Goal: Task Accomplishment & Management: Complete application form

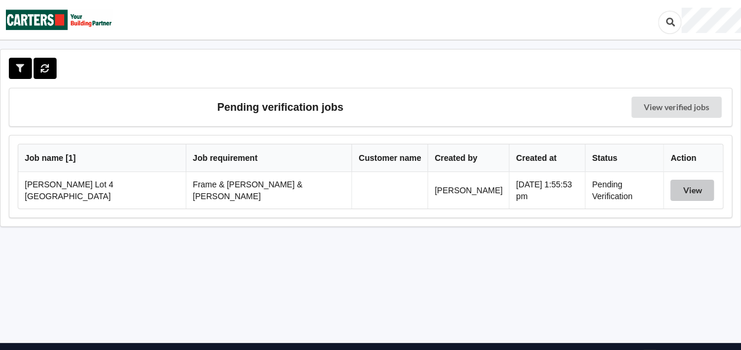
click at [686, 189] on button "View" at bounding box center [692, 190] width 44 height 21
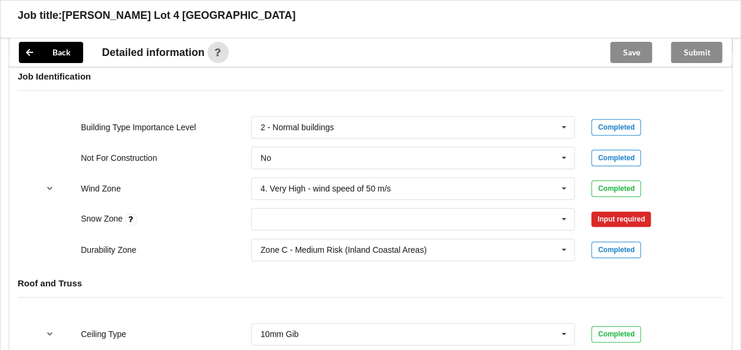
scroll to position [530, 0]
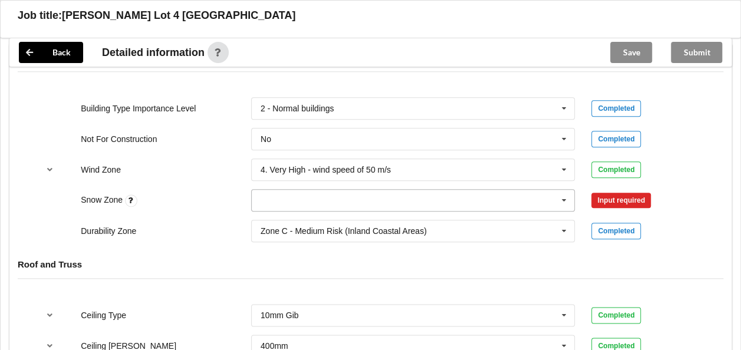
click at [564, 190] on icon at bounding box center [564, 201] width 18 height 22
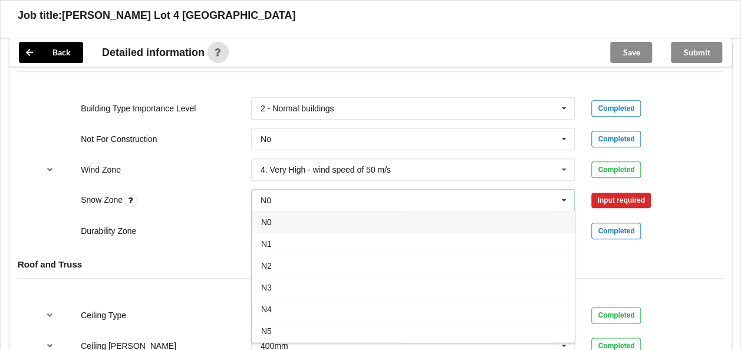
click at [277, 211] on div "N0" at bounding box center [413, 222] width 323 height 22
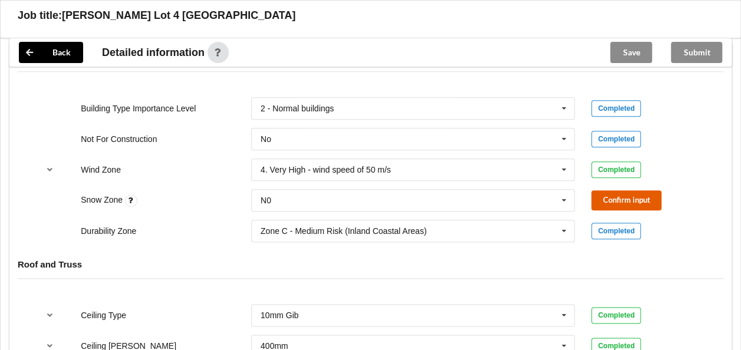
click at [610, 190] on button "Confirm input" at bounding box center [626, 199] width 70 height 19
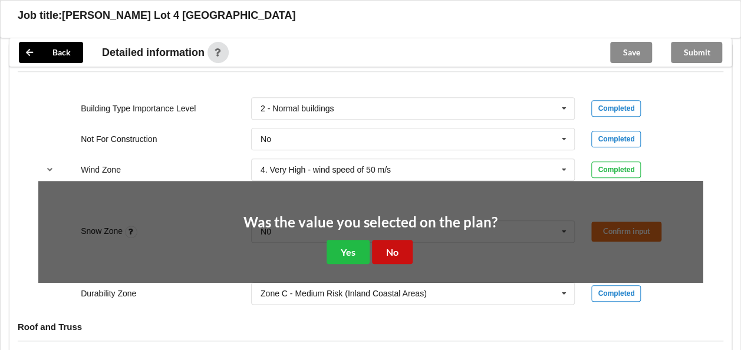
click at [389, 240] on button "No" at bounding box center [392, 252] width 41 height 24
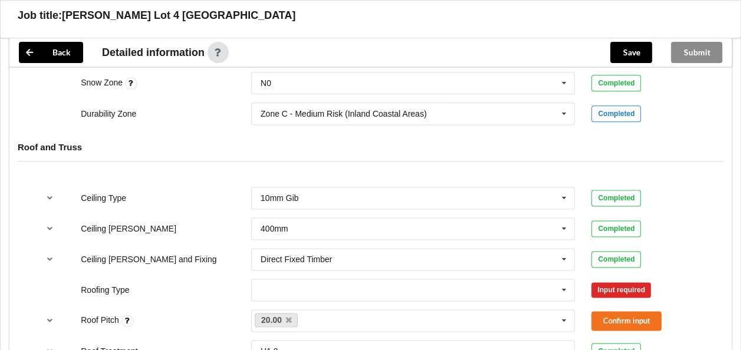
scroll to position [648, 0]
click at [564, 187] on icon at bounding box center [564, 198] width 18 height 22
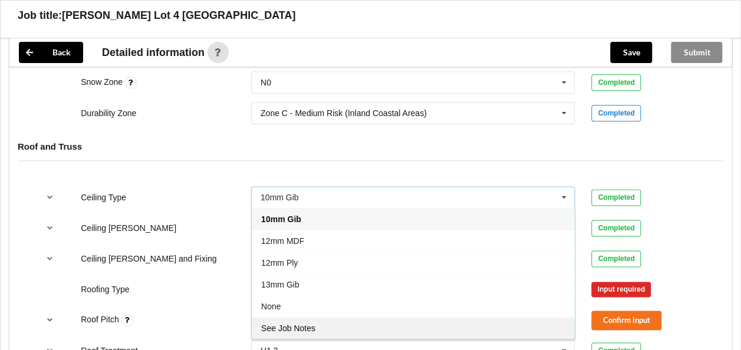
click at [300, 323] on span "See Job Notes" at bounding box center [288, 327] width 54 height 9
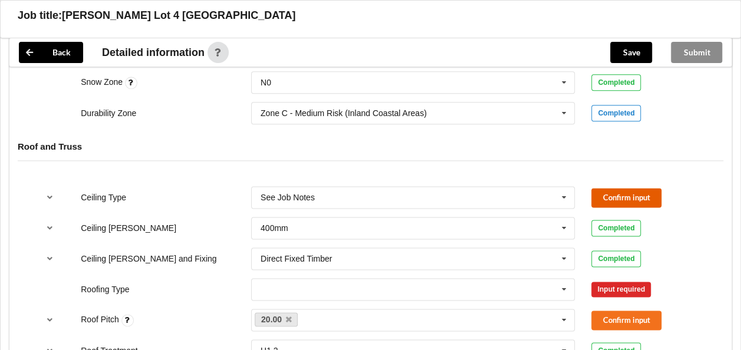
click at [609, 188] on button "Confirm input" at bounding box center [626, 197] width 70 height 19
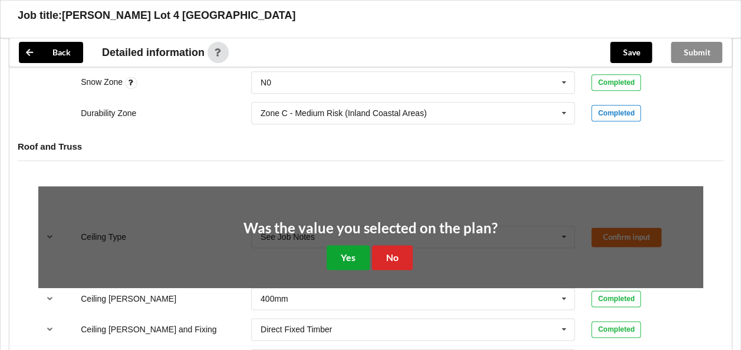
click at [341, 245] on button "Yes" at bounding box center [347, 257] width 43 height 24
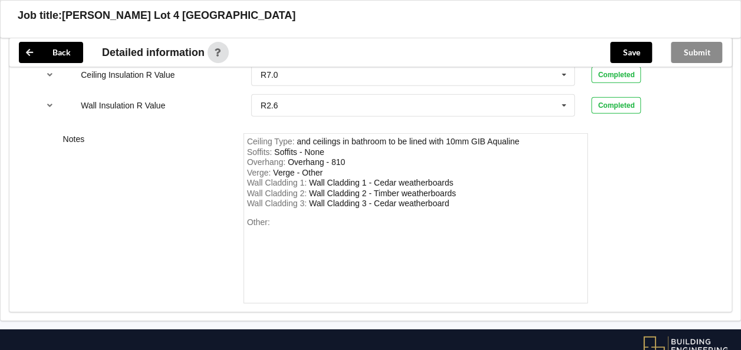
scroll to position [1709, 0]
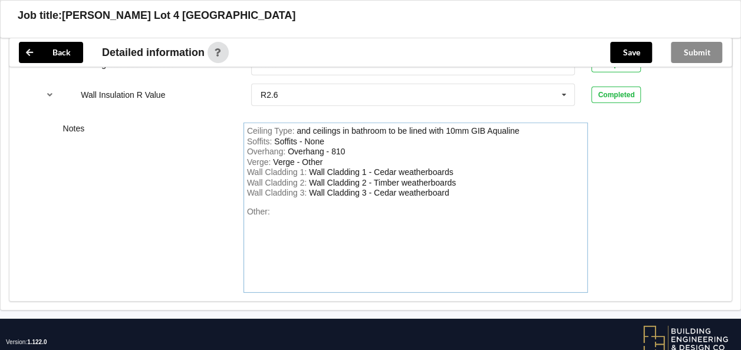
click at [284, 207] on div "Other:" at bounding box center [416, 248] width 338 height 82
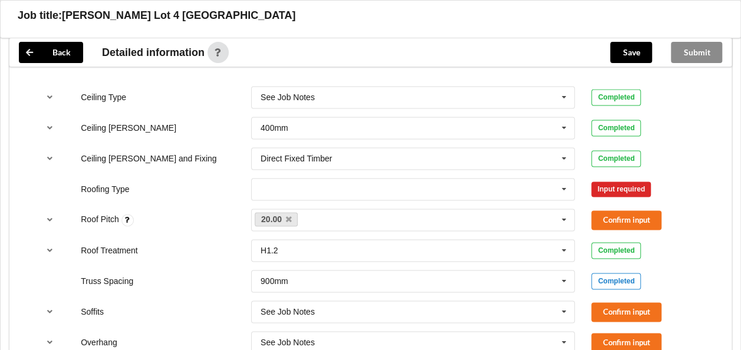
scroll to position [766, 0]
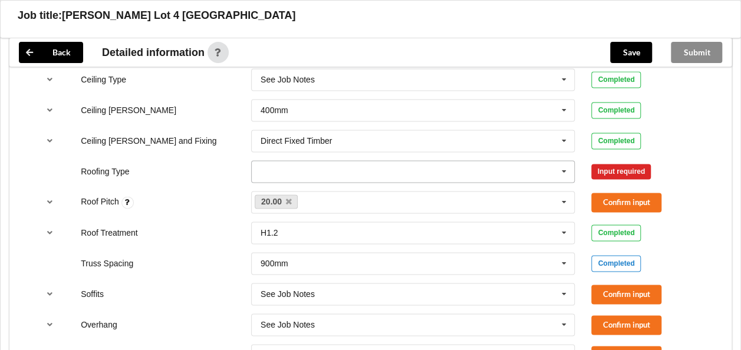
click at [566, 161] on icon at bounding box center [564, 172] width 18 height 22
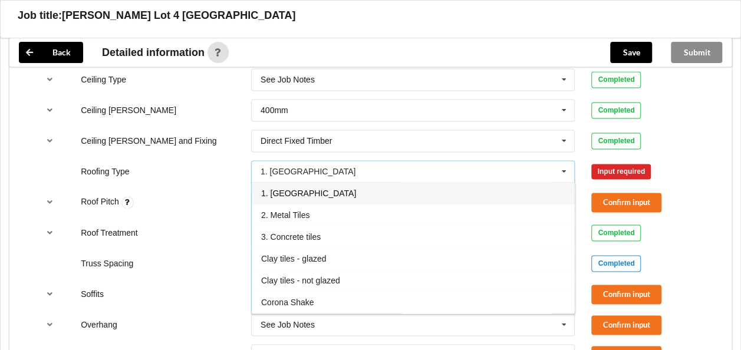
click at [321, 183] on div "1. [GEOGRAPHIC_DATA]" at bounding box center [413, 193] width 323 height 22
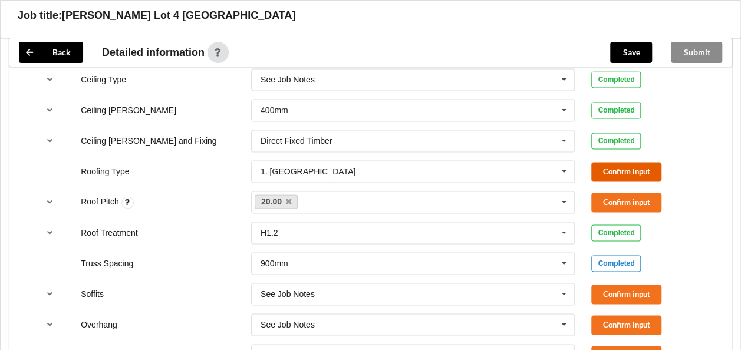
click at [620, 162] on button "Confirm input" at bounding box center [626, 171] width 70 height 19
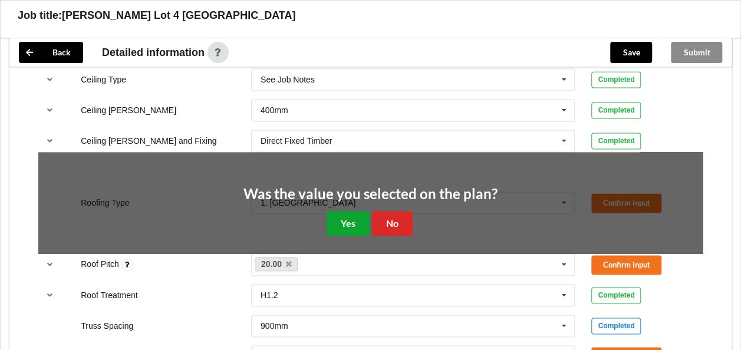
click at [342, 211] on button "Yes" at bounding box center [347, 223] width 43 height 24
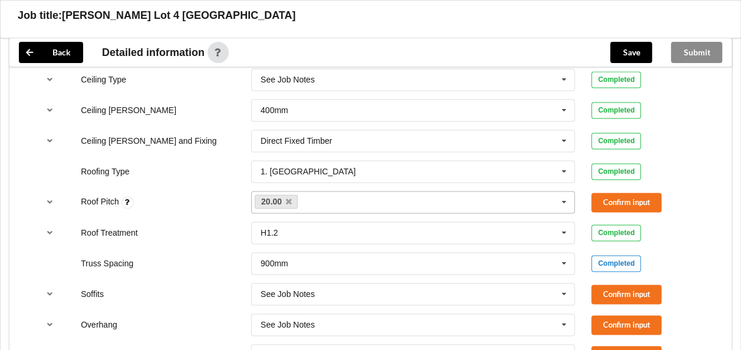
click at [356, 191] on div "20.00 None" at bounding box center [413, 202] width 324 height 22
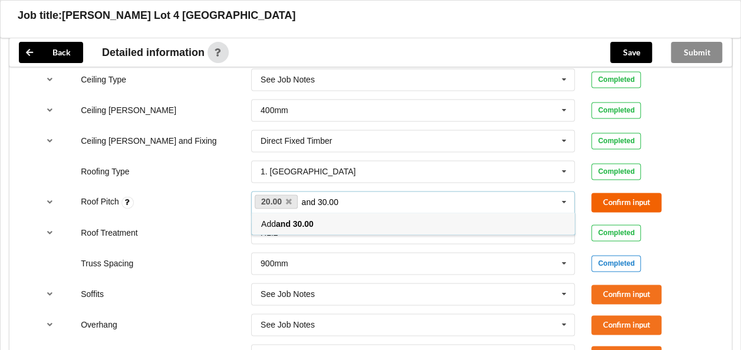
type input "and 30.00"
click at [626, 193] on button "Confirm input" at bounding box center [626, 202] width 70 height 19
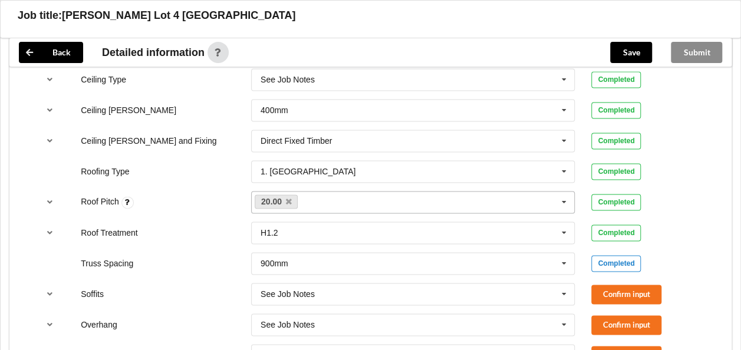
click at [336, 191] on div "20.00 and 30.00 None" at bounding box center [413, 202] width 324 height 22
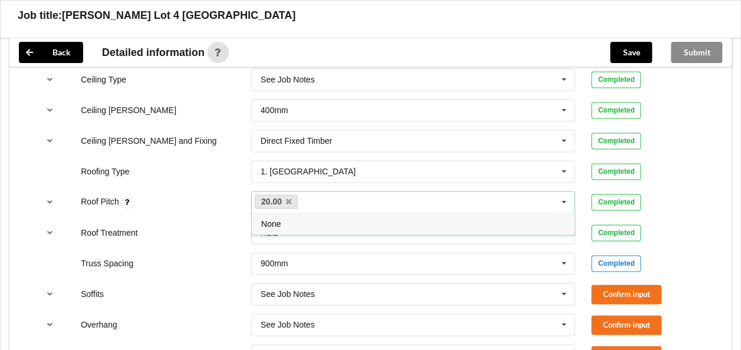
click at [566, 191] on icon at bounding box center [564, 202] width 18 height 22
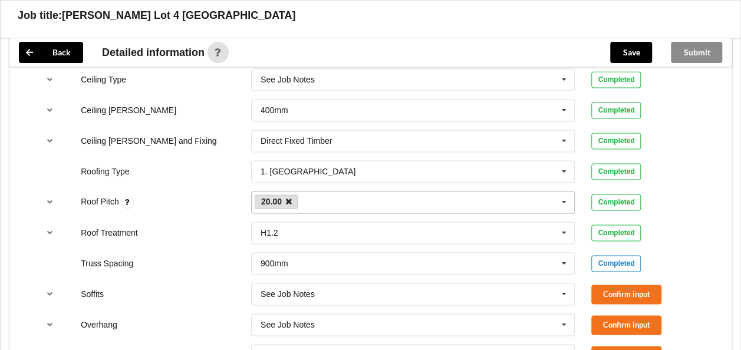
click at [289, 198] on icon at bounding box center [288, 202] width 6 height 8
click at [289, 191] on div "and 30.00 20.00 None" at bounding box center [413, 202] width 324 height 22
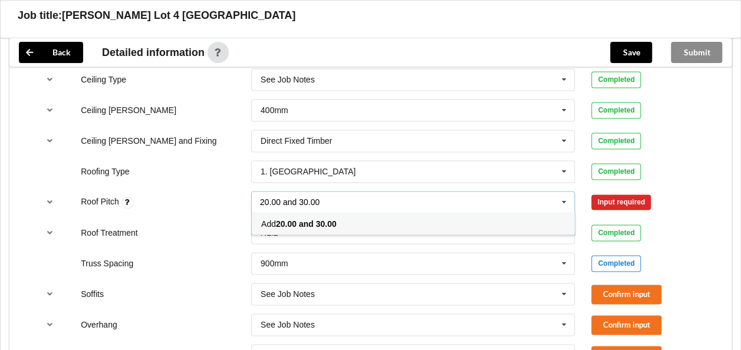
type input "20.00 and 30.00"
click at [341, 213] on div "Add 20.00 and 30.00" at bounding box center [413, 224] width 323 height 22
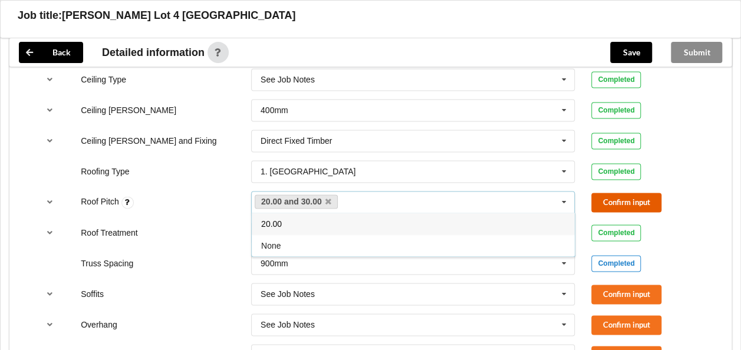
click at [630, 193] on button "Confirm input" at bounding box center [626, 202] width 70 height 19
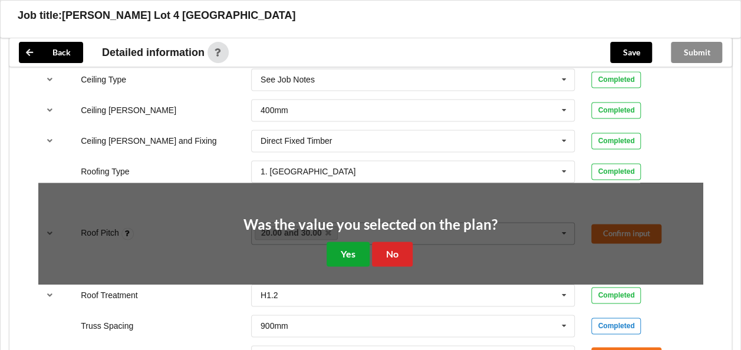
click at [358, 242] on button "Yes" at bounding box center [347, 254] width 43 height 24
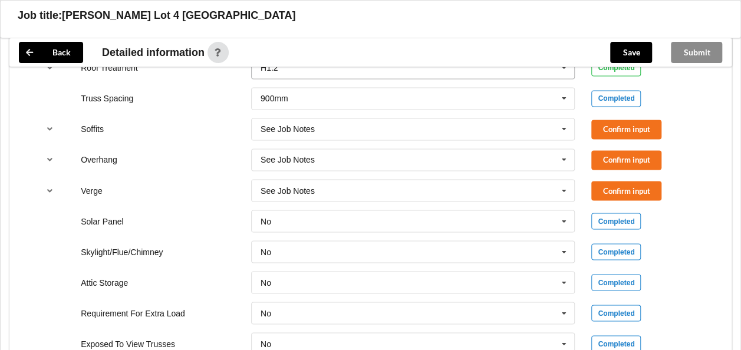
scroll to position [943, 0]
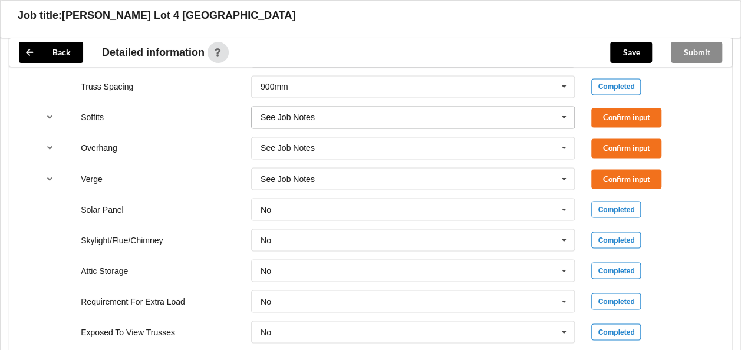
click at [564, 107] on icon at bounding box center [564, 118] width 18 height 22
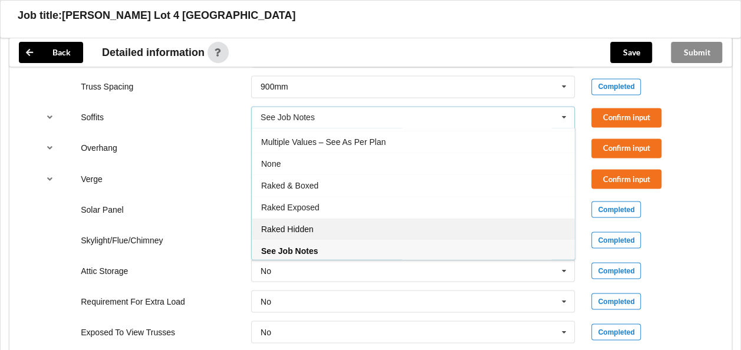
click at [310, 218] on div "Raked Hidden" at bounding box center [413, 229] width 323 height 22
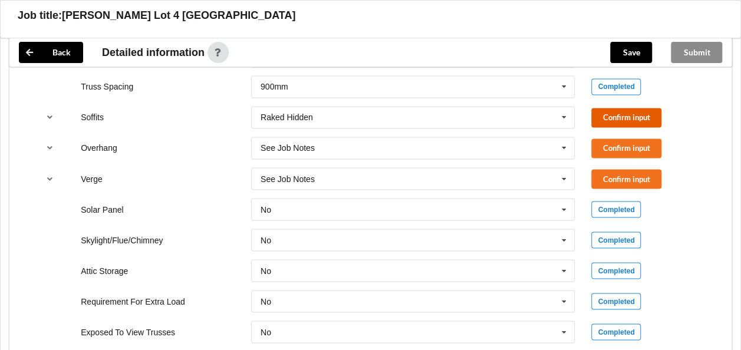
click at [626, 108] on button "Confirm input" at bounding box center [626, 117] width 70 height 19
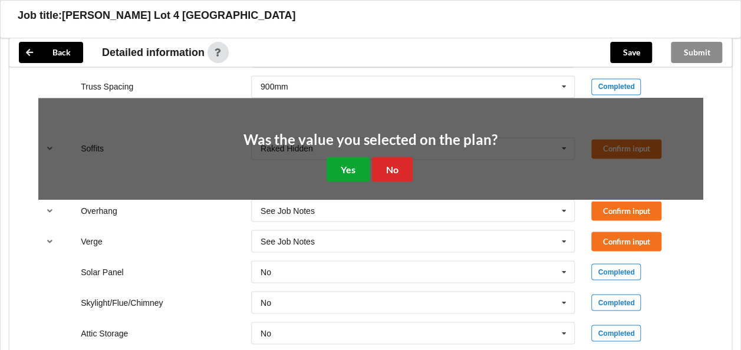
click at [360, 157] on button "Yes" at bounding box center [347, 169] width 43 height 24
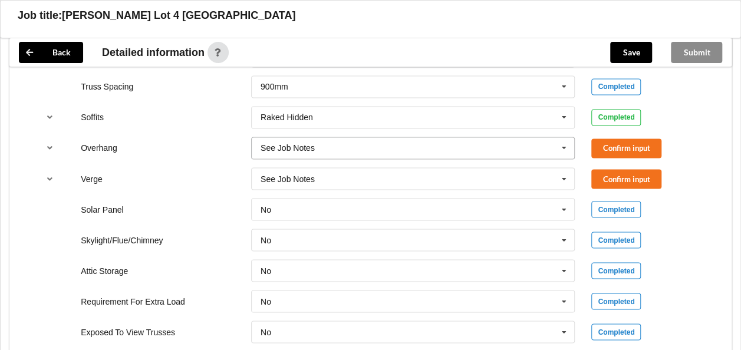
click at [566, 137] on icon at bounding box center [564, 148] width 18 height 22
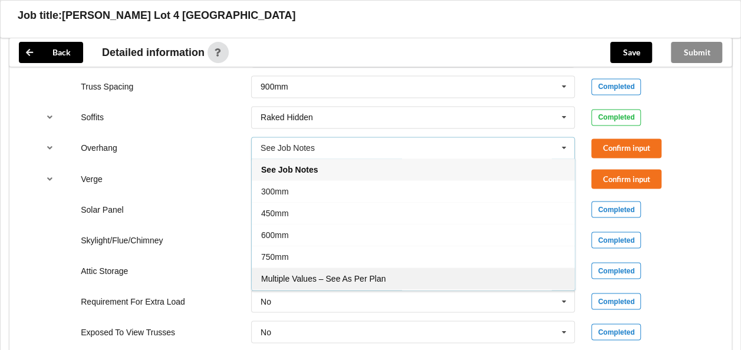
click at [341, 267] on div "Multiple Values – See As Per Plan" at bounding box center [413, 278] width 323 height 22
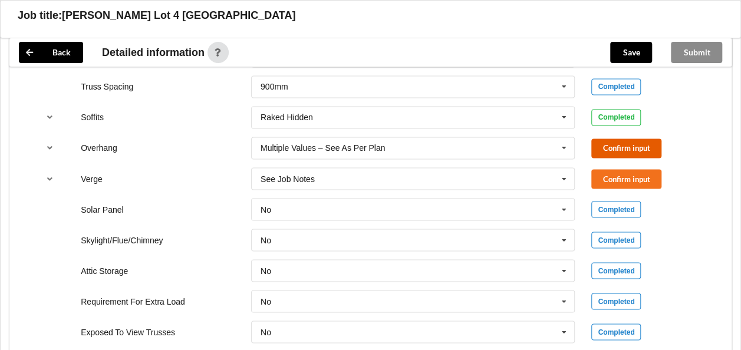
click at [616, 138] on button "Confirm input" at bounding box center [626, 147] width 70 height 19
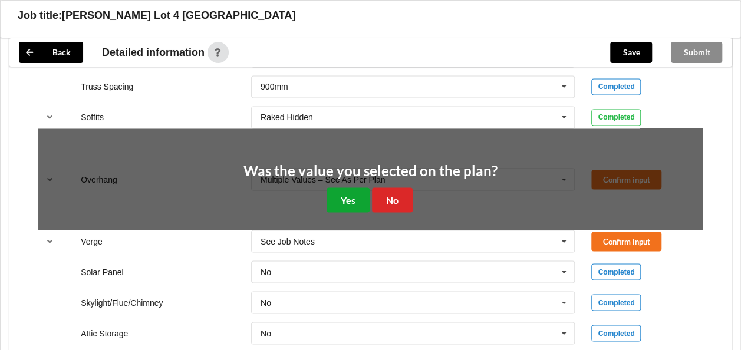
click at [346, 187] on button "Yes" at bounding box center [347, 199] width 43 height 24
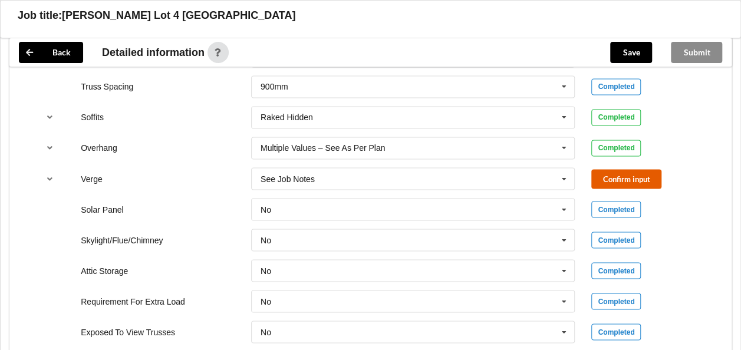
click at [629, 169] on button "Confirm input" at bounding box center [626, 178] width 70 height 19
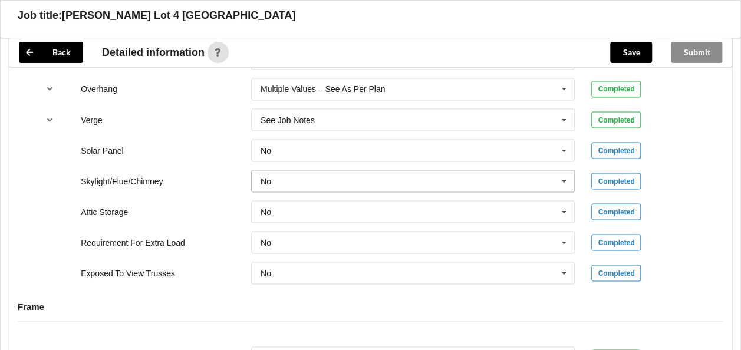
click at [564, 170] on icon at bounding box center [564, 181] width 18 height 22
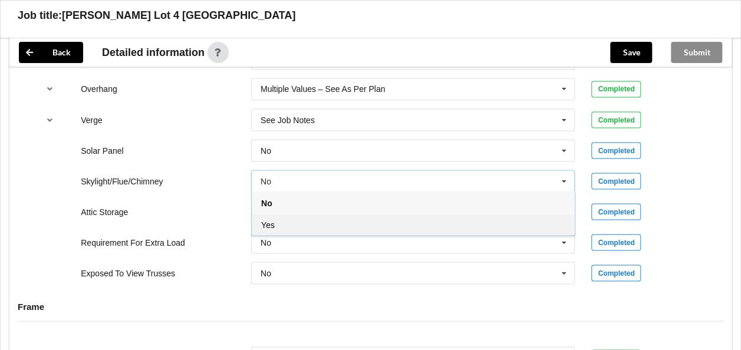
click at [288, 213] on div "Yes" at bounding box center [413, 224] width 323 height 22
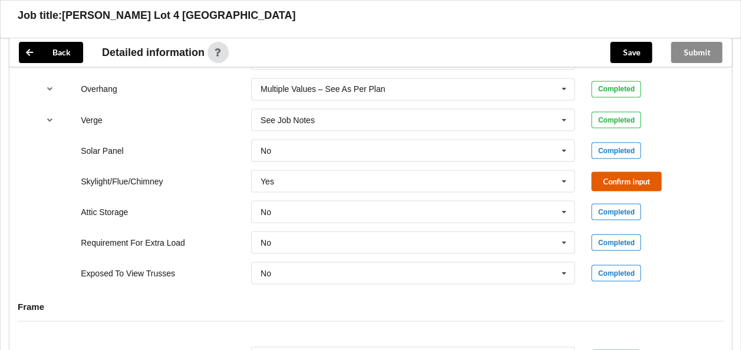
click at [611, 171] on button "Confirm input" at bounding box center [626, 180] width 70 height 19
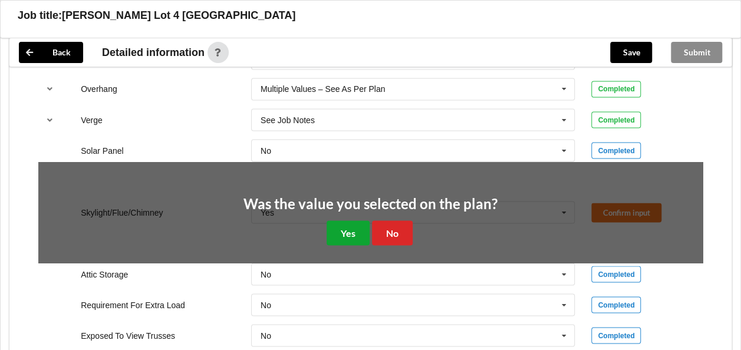
click at [346, 220] on button "Yes" at bounding box center [347, 232] width 43 height 24
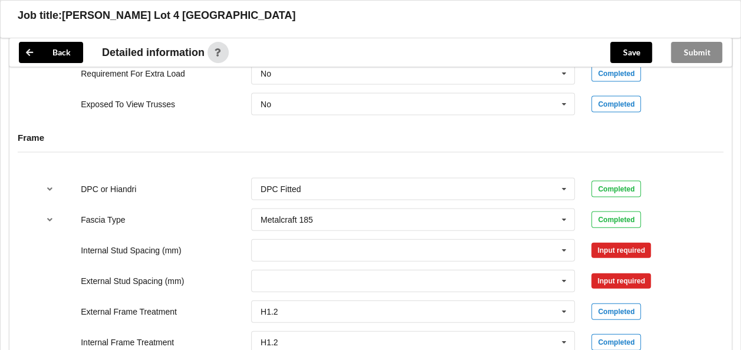
scroll to position [1237, 0]
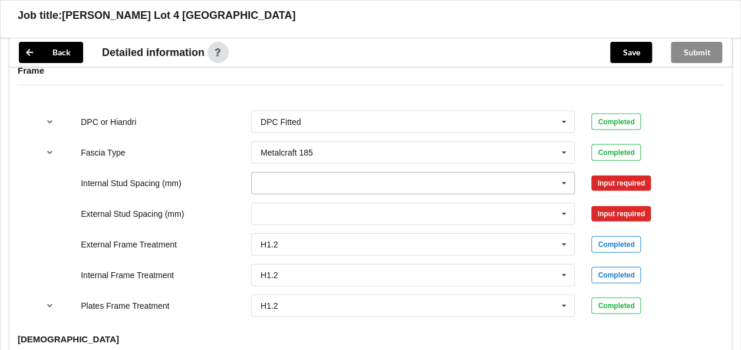
click at [564, 173] on icon at bounding box center [564, 184] width 18 height 22
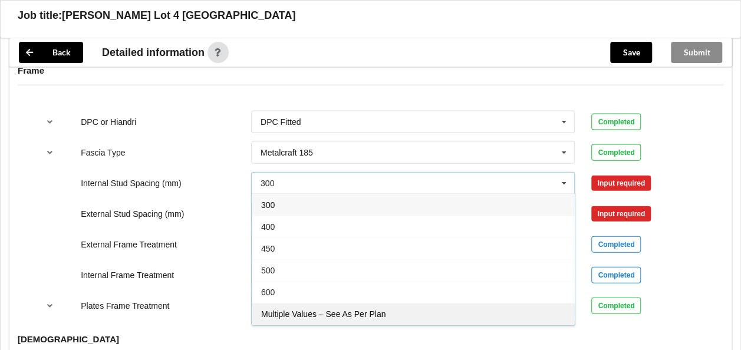
click at [358, 309] on span "Multiple Values – See As Per Plan" at bounding box center [323, 313] width 124 height 9
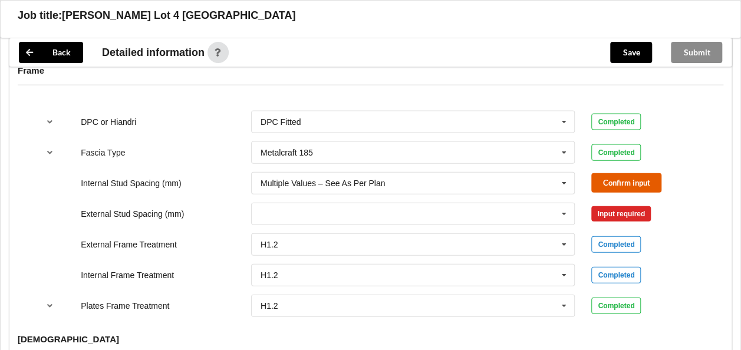
click at [610, 173] on button "Confirm input" at bounding box center [626, 182] width 70 height 19
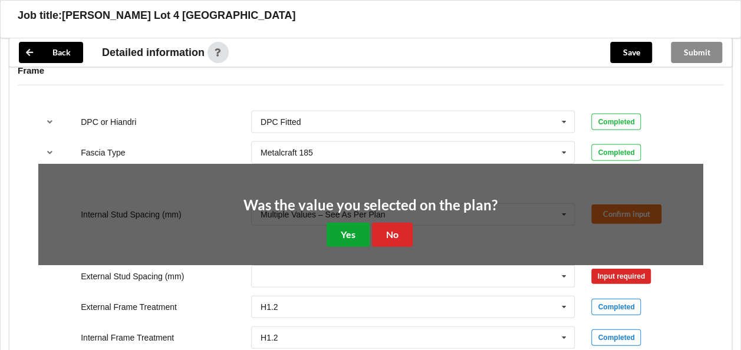
click at [359, 223] on button "Yes" at bounding box center [347, 235] width 43 height 24
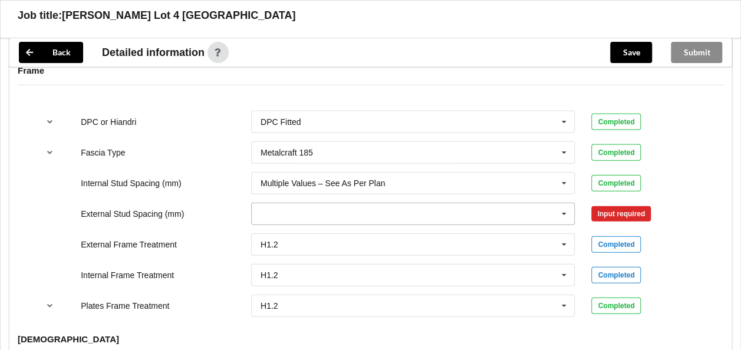
click at [564, 203] on icon at bounding box center [564, 214] width 18 height 22
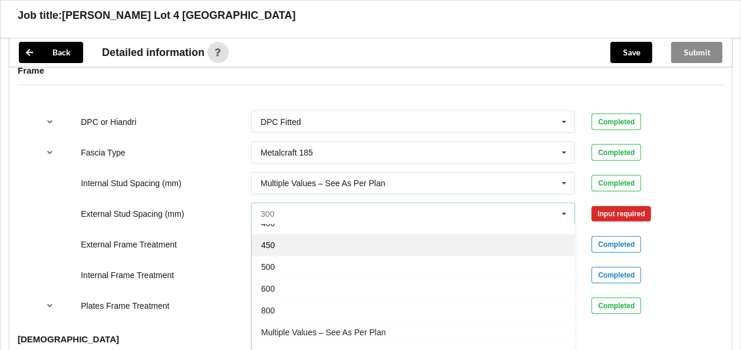
scroll to position [62, 0]
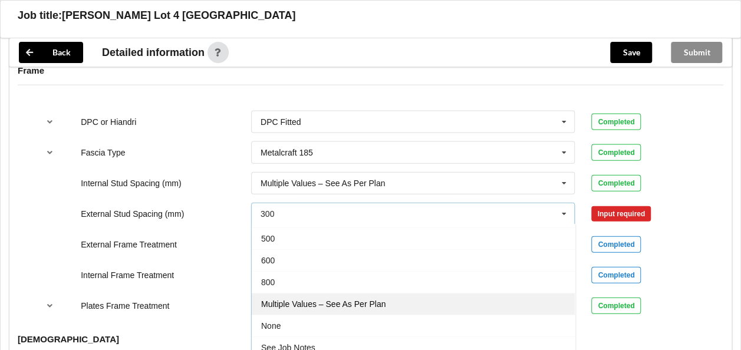
click at [375, 293] on div "Multiple Values – See As Per Plan" at bounding box center [413, 304] width 323 height 22
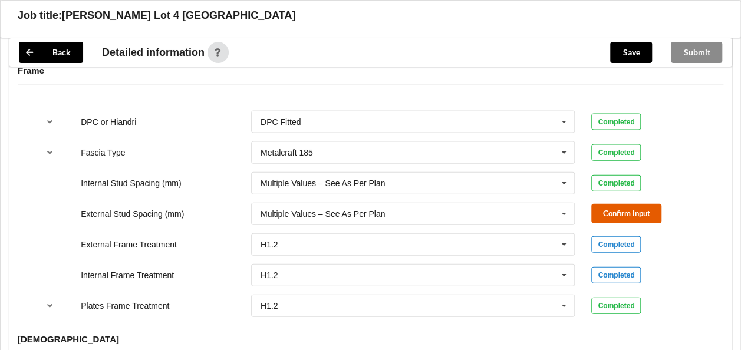
click at [606, 204] on button "Confirm input" at bounding box center [626, 213] width 70 height 19
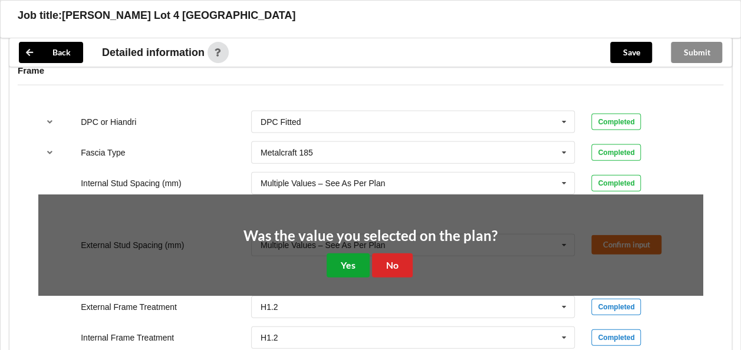
click at [352, 253] on button "Yes" at bounding box center [347, 265] width 43 height 24
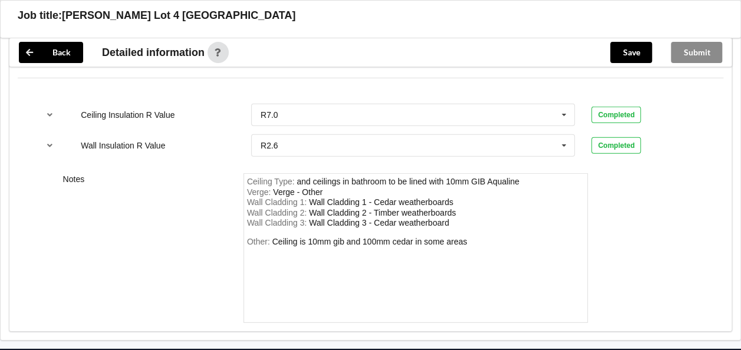
scroll to position [1640, 0]
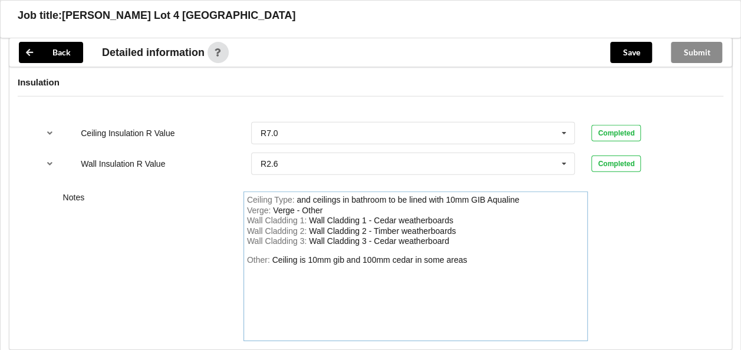
click at [477, 255] on div "Other: Ceiling is 10mm gib and 100mm cedar in some areas" at bounding box center [416, 296] width 338 height 82
click at [344, 273] on div "Ceiling is 10mm gib and 100mm cedar in some areas 100mm T & G cedar soffits Ced…" at bounding box center [357, 275] width 220 height 41
click at [385, 270] on div "Other: Ceiling is 10mm gib and 100mm cedar in some areas 100mm T & G cedar soff…" at bounding box center [416, 296] width 338 height 82
click at [386, 270] on div "Ceiling is 10mm gib and 100mm cedar in some areas 100mm T & G cedar soffits Ced…" at bounding box center [357, 275] width 220 height 41
click at [408, 273] on div "Other: Ceiling is 10mm gib and 100mm cedar in some areas 100mm T & G cedar soff…" at bounding box center [416, 296] width 338 height 82
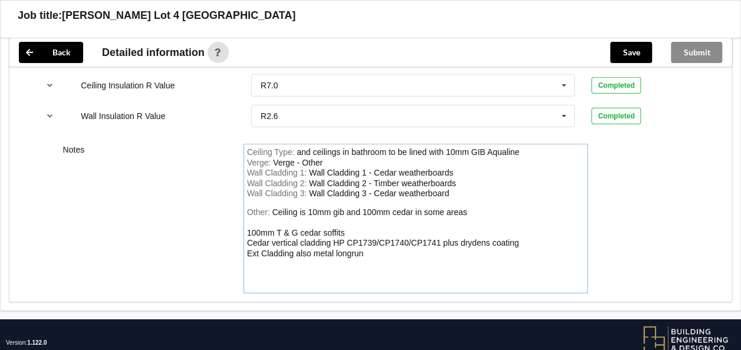
scroll to position [1699, 0]
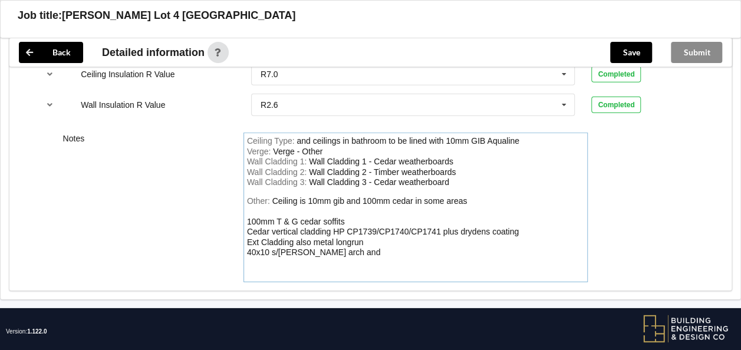
click at [290, 240] on div "Ceiling is 10mm gib and 100mm cedar in some areas 100mm T & G cedar soffits Ced…" at bounding box center [383, 226] width 272 height 61
click at [355, 236] on div "Other: Ceiling is 10mm gib and 100mm cedar in some areas 100mm T & G cedar soff…" at bounding box center [416, 237] width 338 height 82
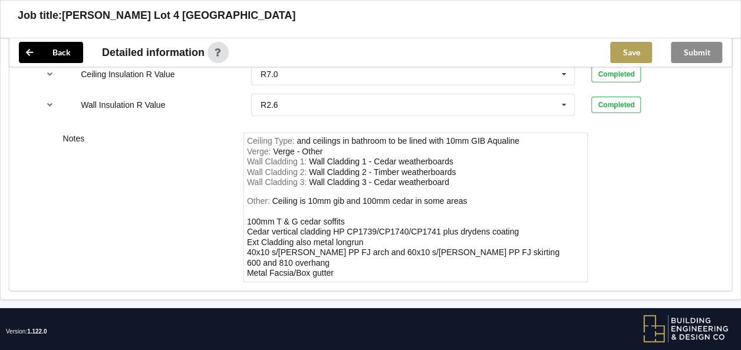
click at [635, 50] on button "Save" at bounding box center [631, 52] width 42 height 21
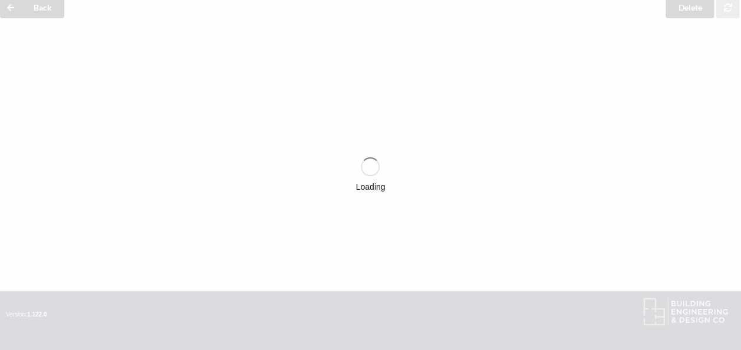
scroll to position [52, 0]
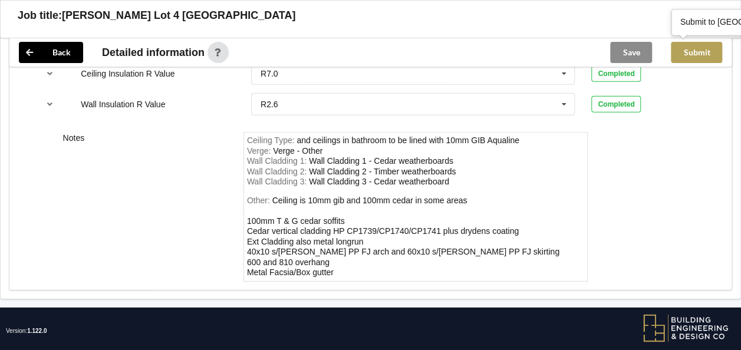
click at [693, 51] on button "Submit" at bounding box center [695, 52] width 51 height 21
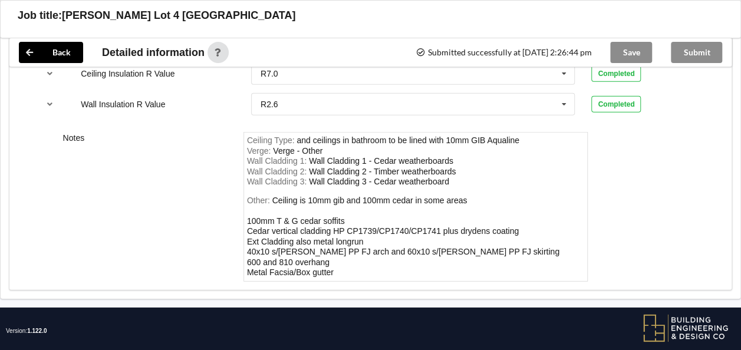
scroll to position [1350, 0]
